Goal: Book appointment/travel/reservation

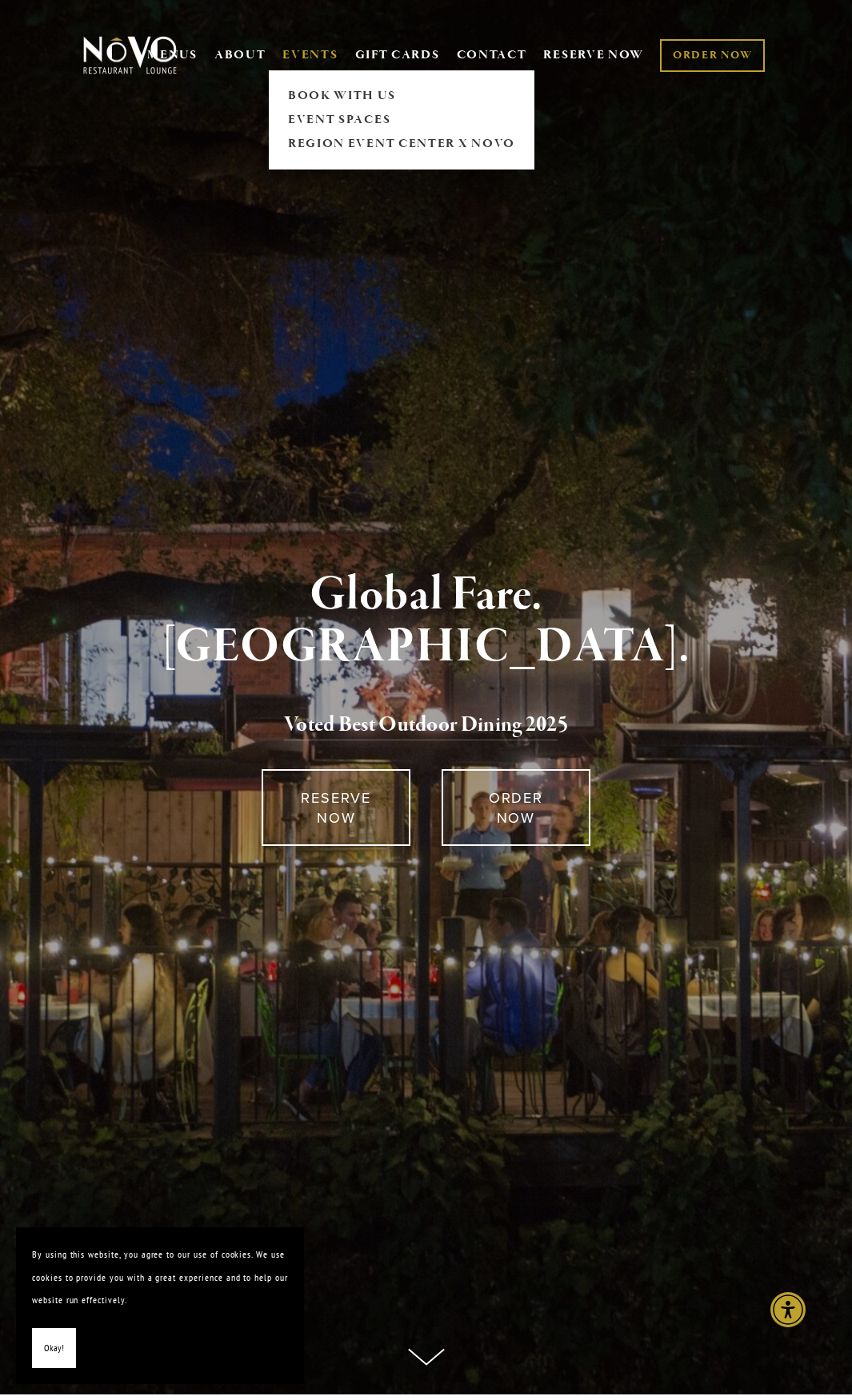
click at [300, 57] on link "EVENTS" at bounding box center [309, 55] width 55 height 16
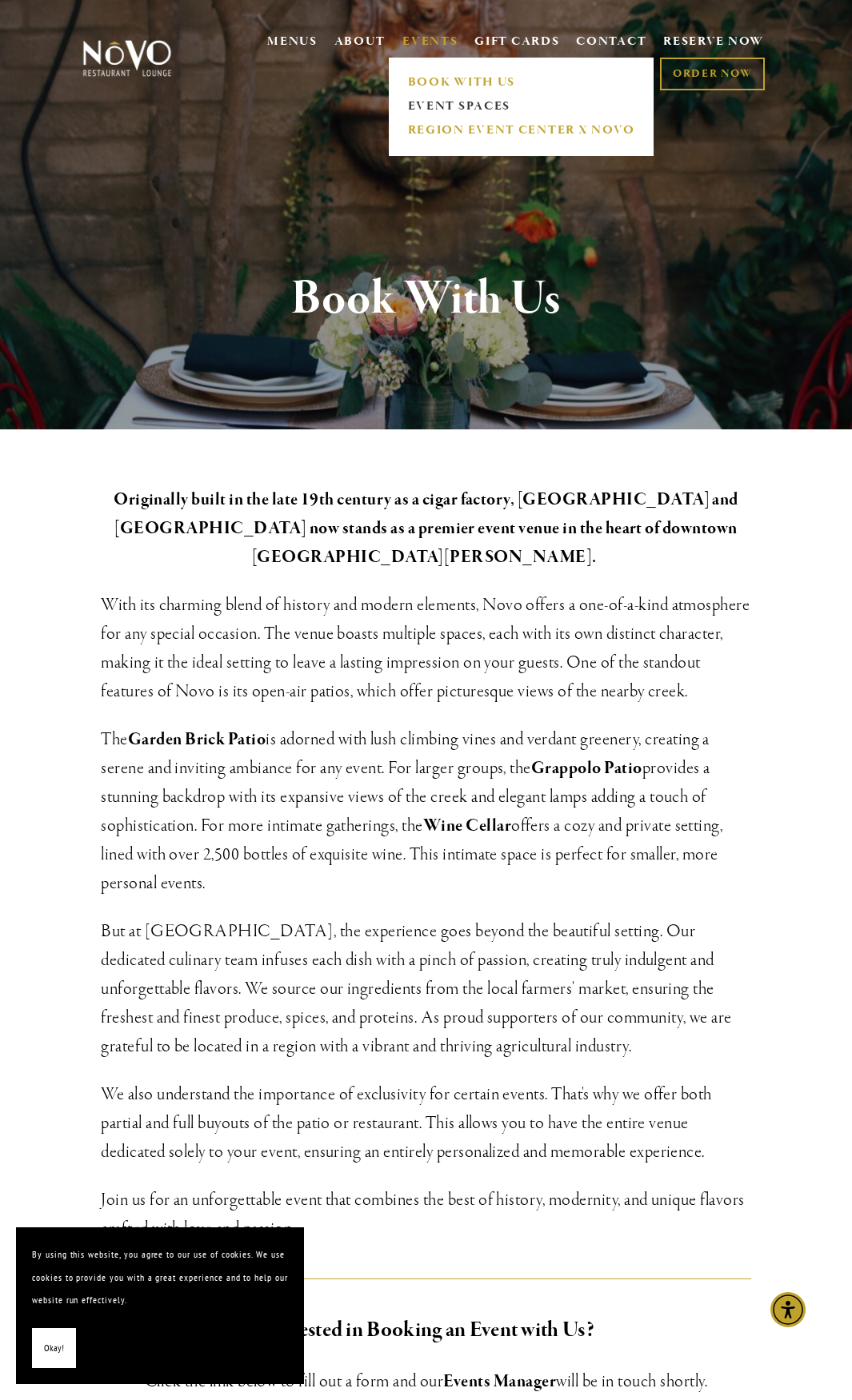
click at [434, 129] on link "REGION EVENT CENTER x NOVO" at bounding box center [522, 130] width 238 height 24
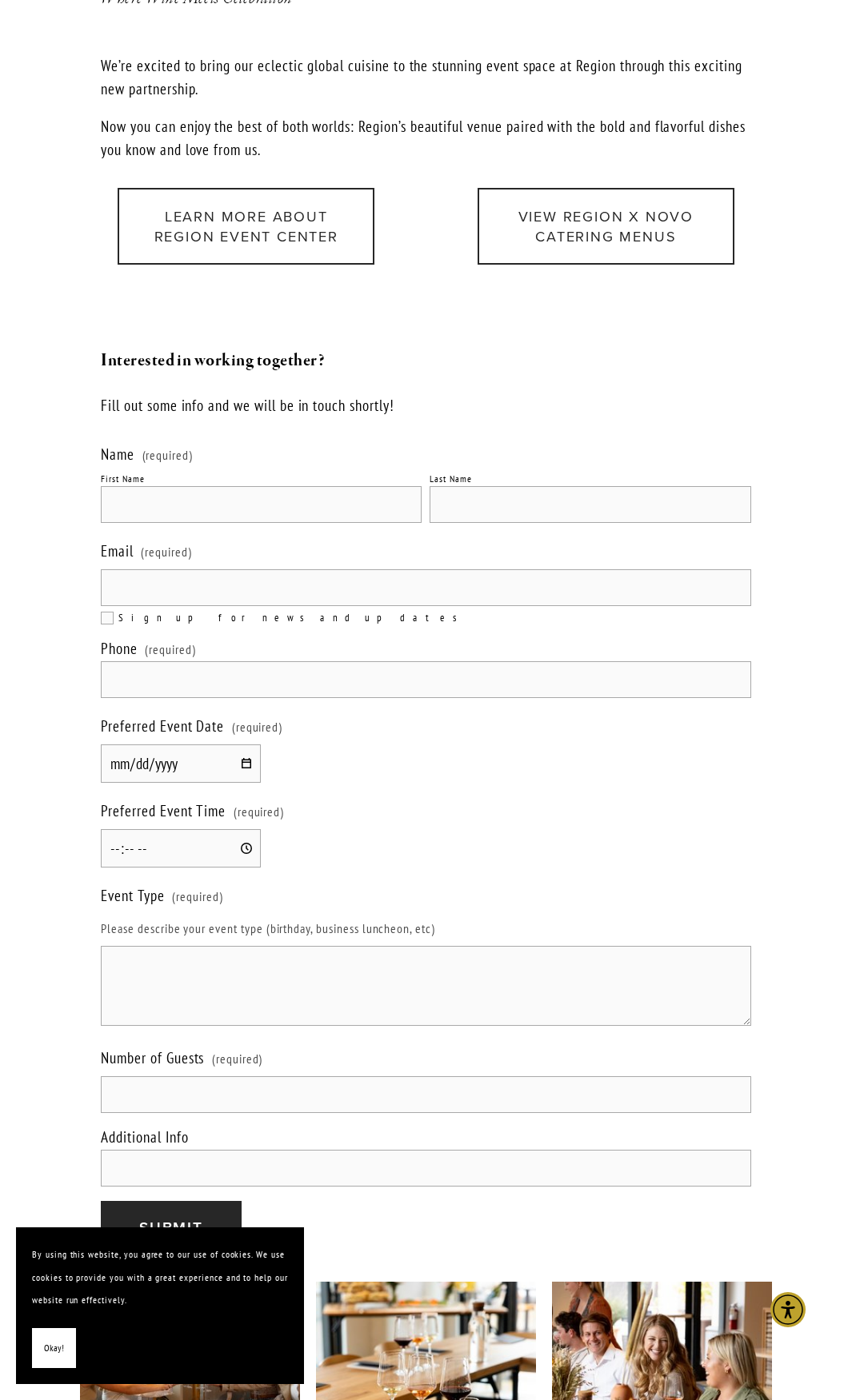
scroll to position [1599, 0]
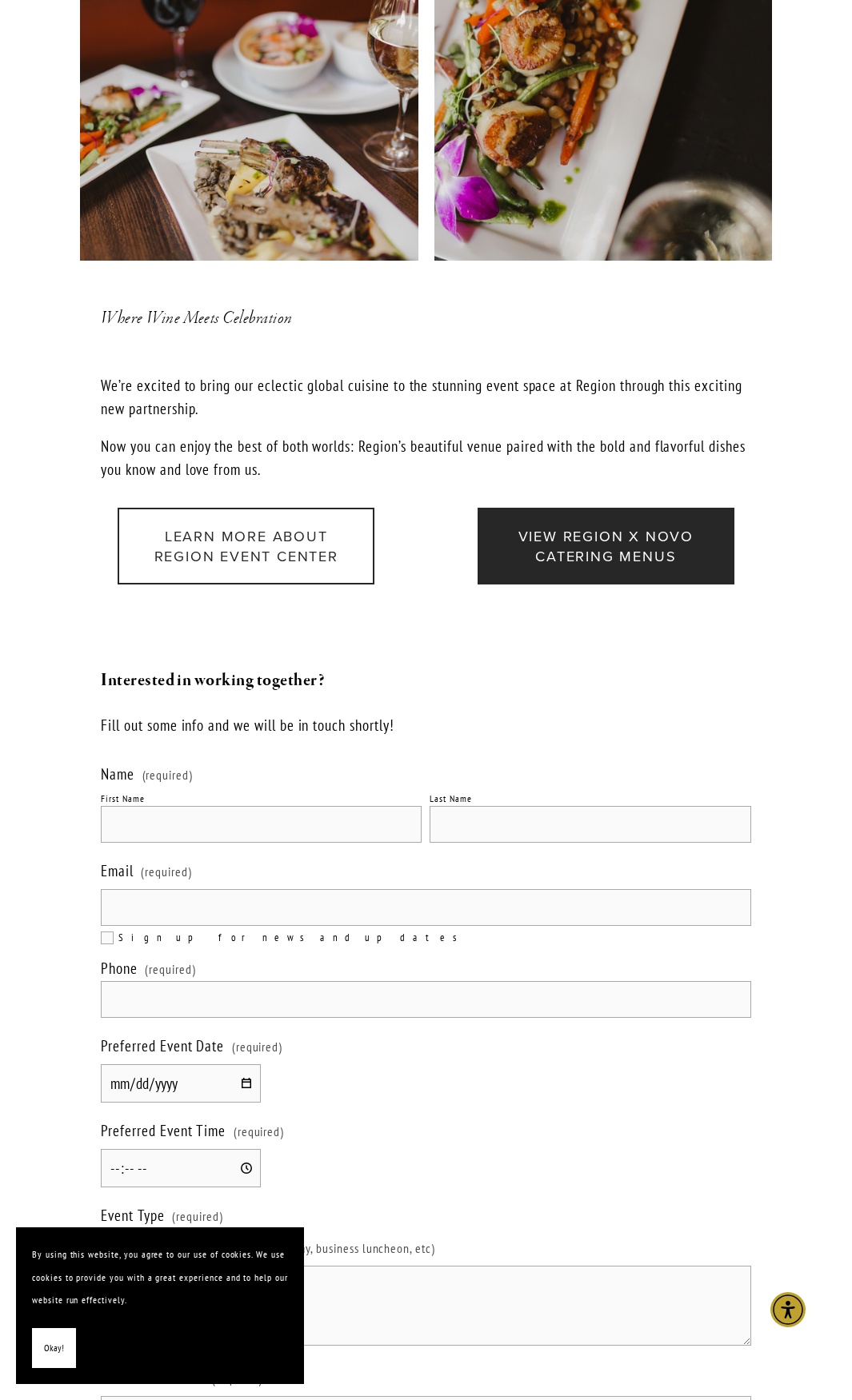
click at [569, 531] on link "View Region x Novo Catering Menus" at bounding box center [606, 546] width 257 height 76
